Goal: Check status: Check status

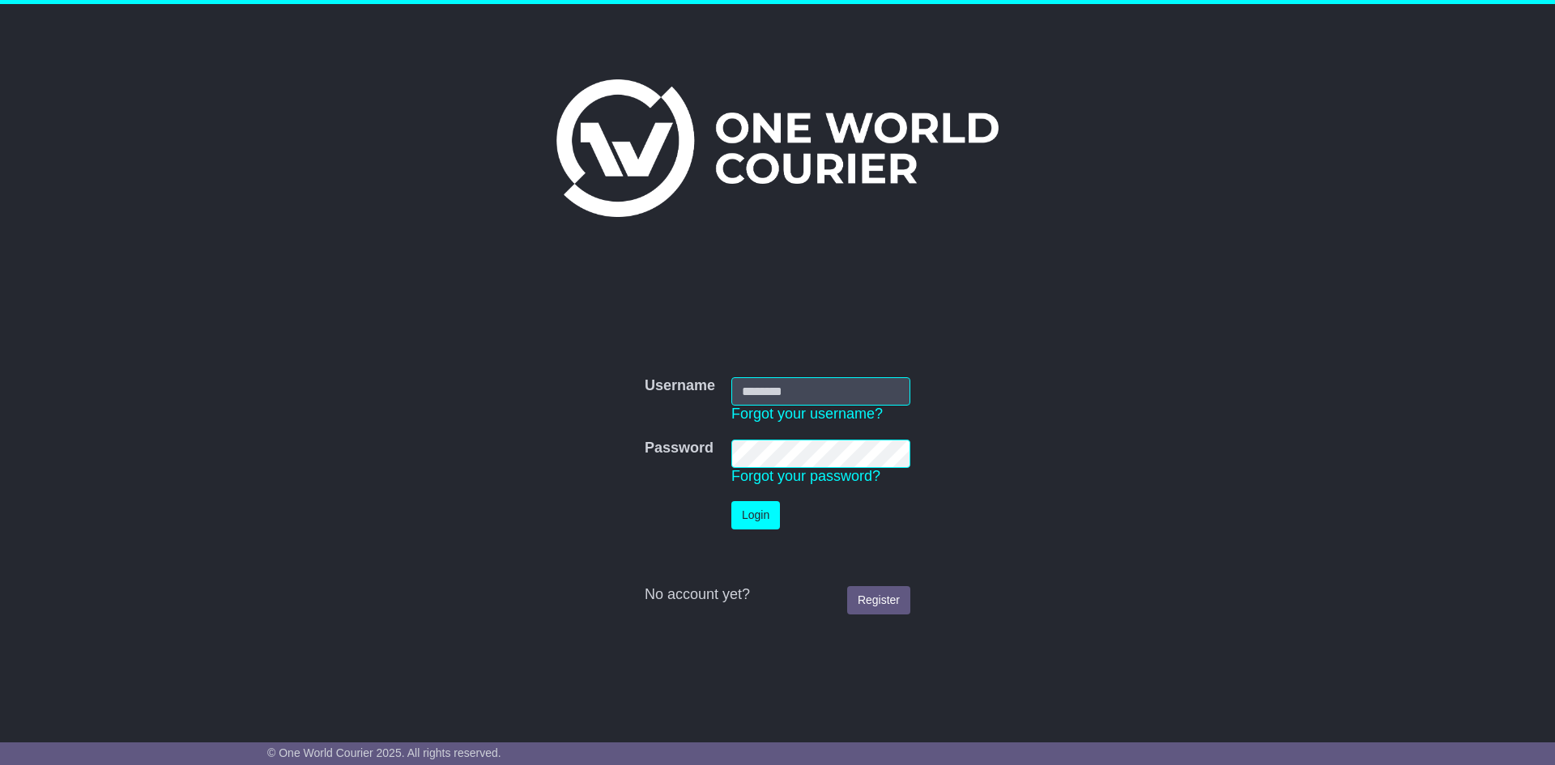
type input "**********"
click at [761, 515] on button "Login" at bounding box center [755, 515] width 49 height 28
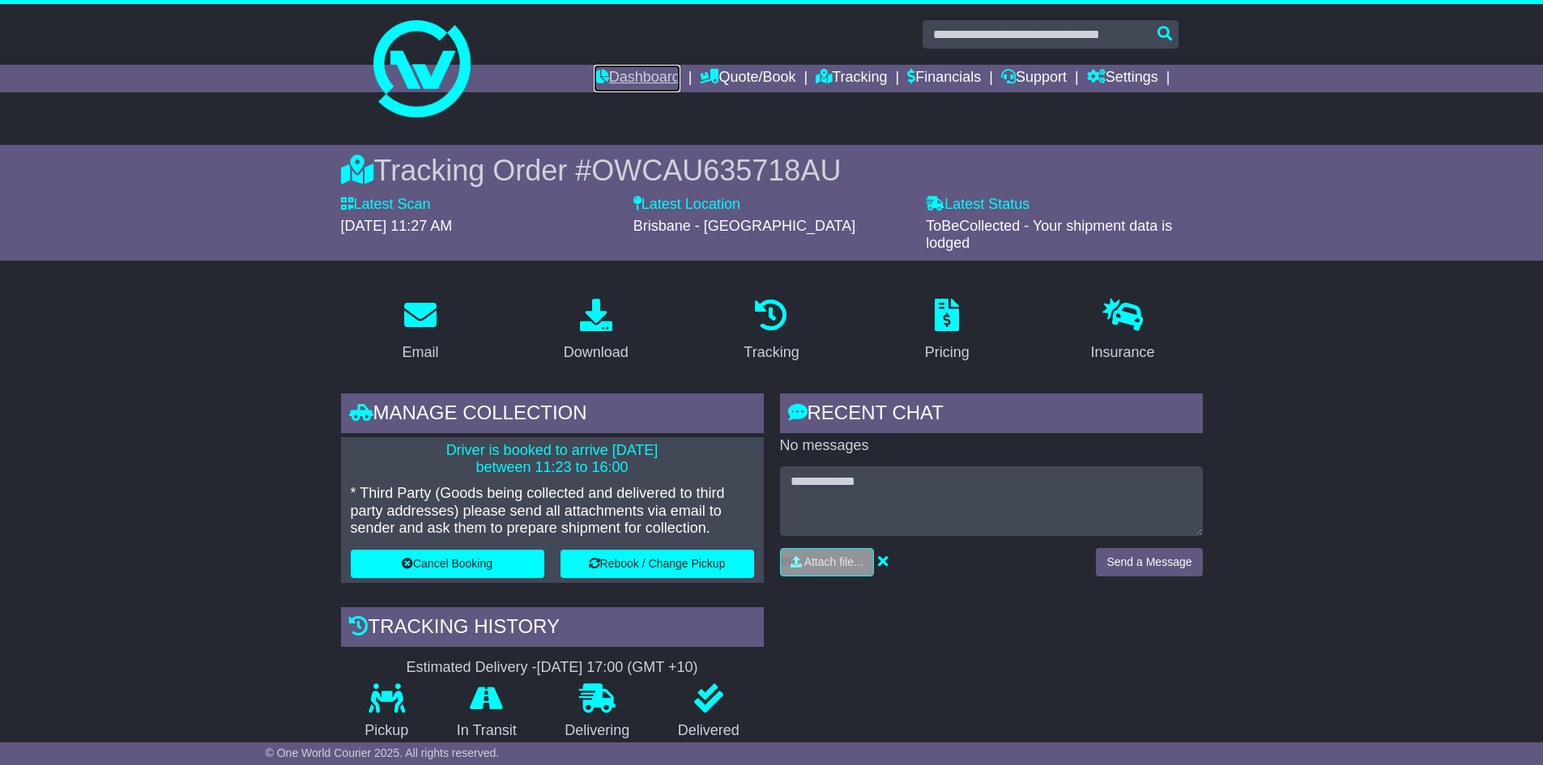
click at [633, 77] on link "Dashboard" at bounding box center [637, 79] width 87 height 28
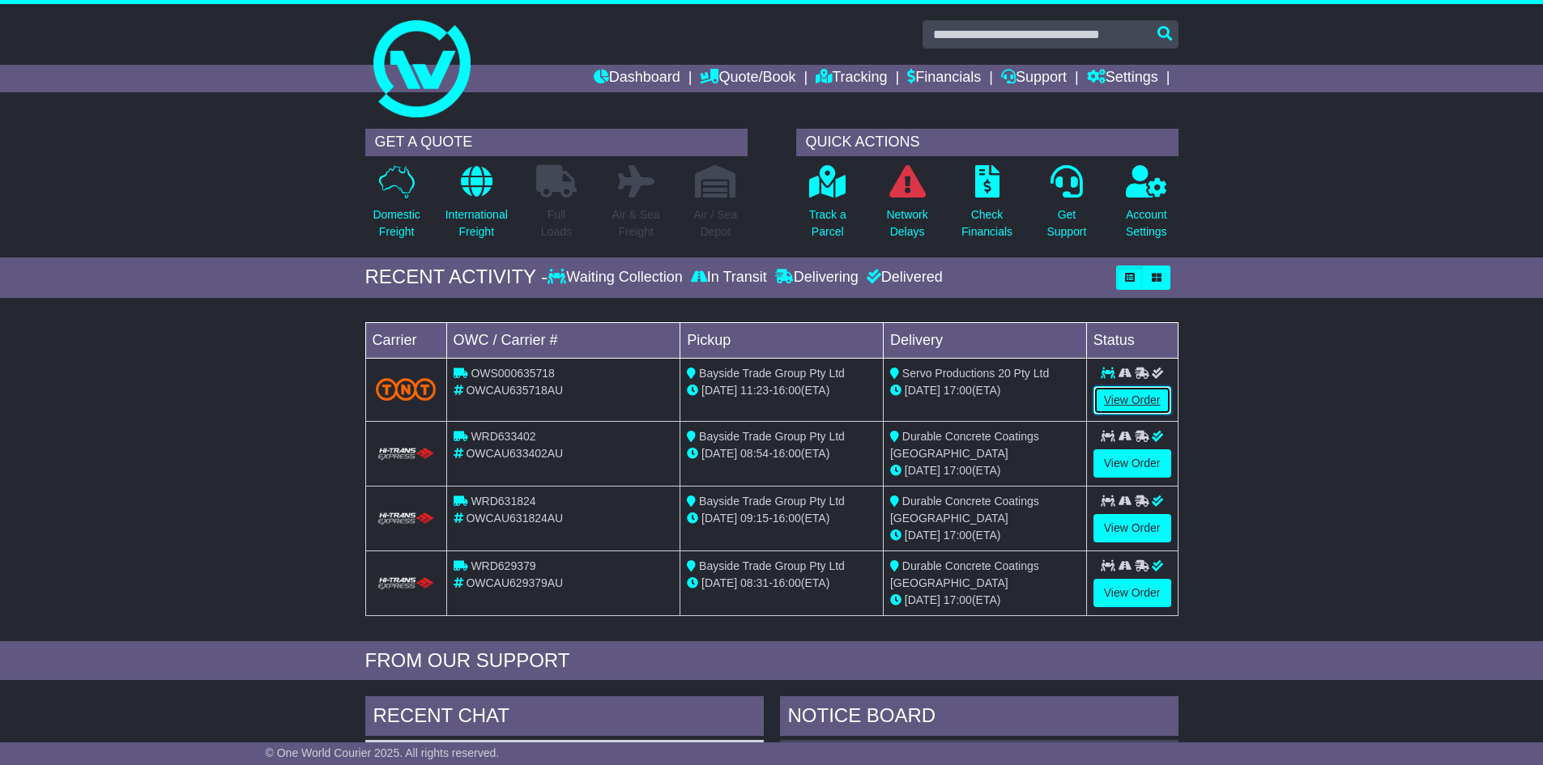
click at [1139, 405] on link "View Order" at bounding box center [1132, 400] width 78 height 28
